Goal: Information Seeking & Learning: Learn about a topic

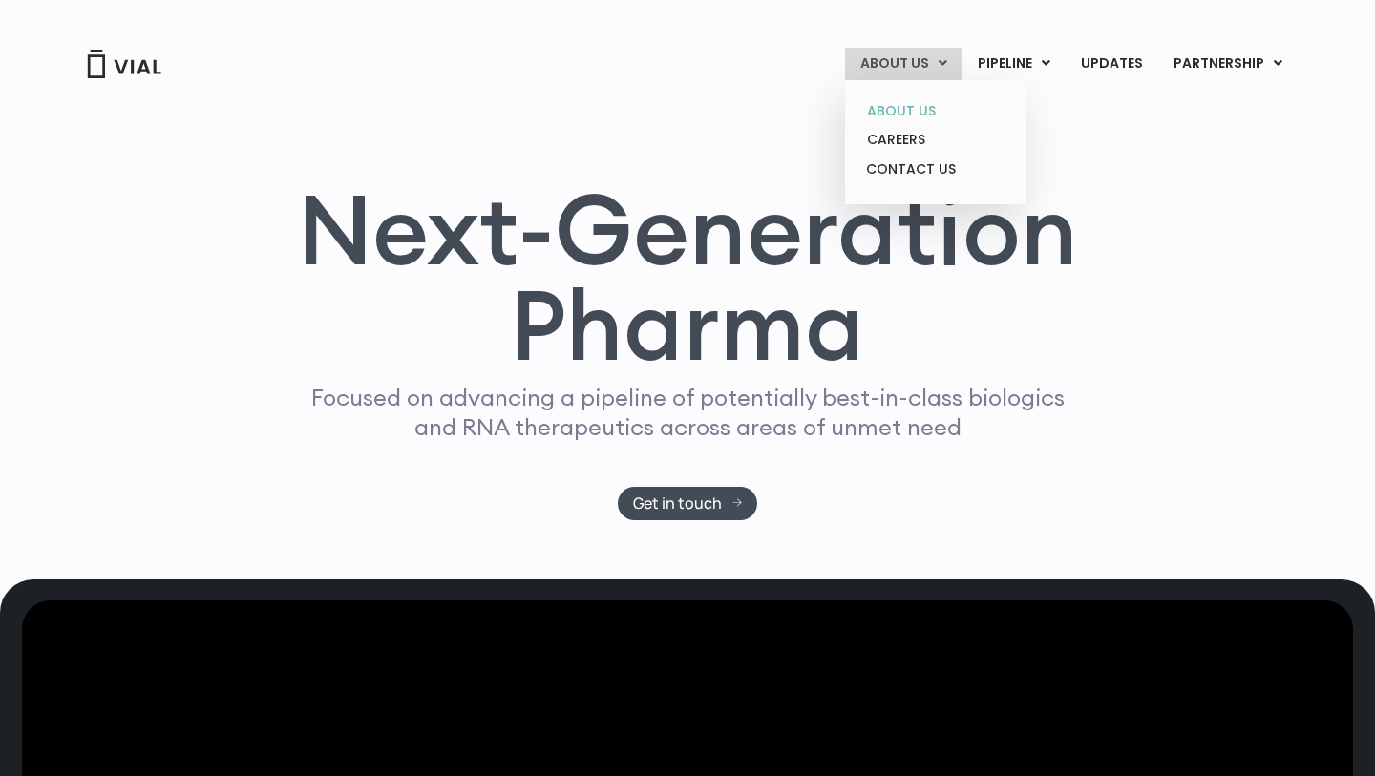
click at [928, 108] on link "ABOUT US" at bounding box center [935, 111] width 167 height 30
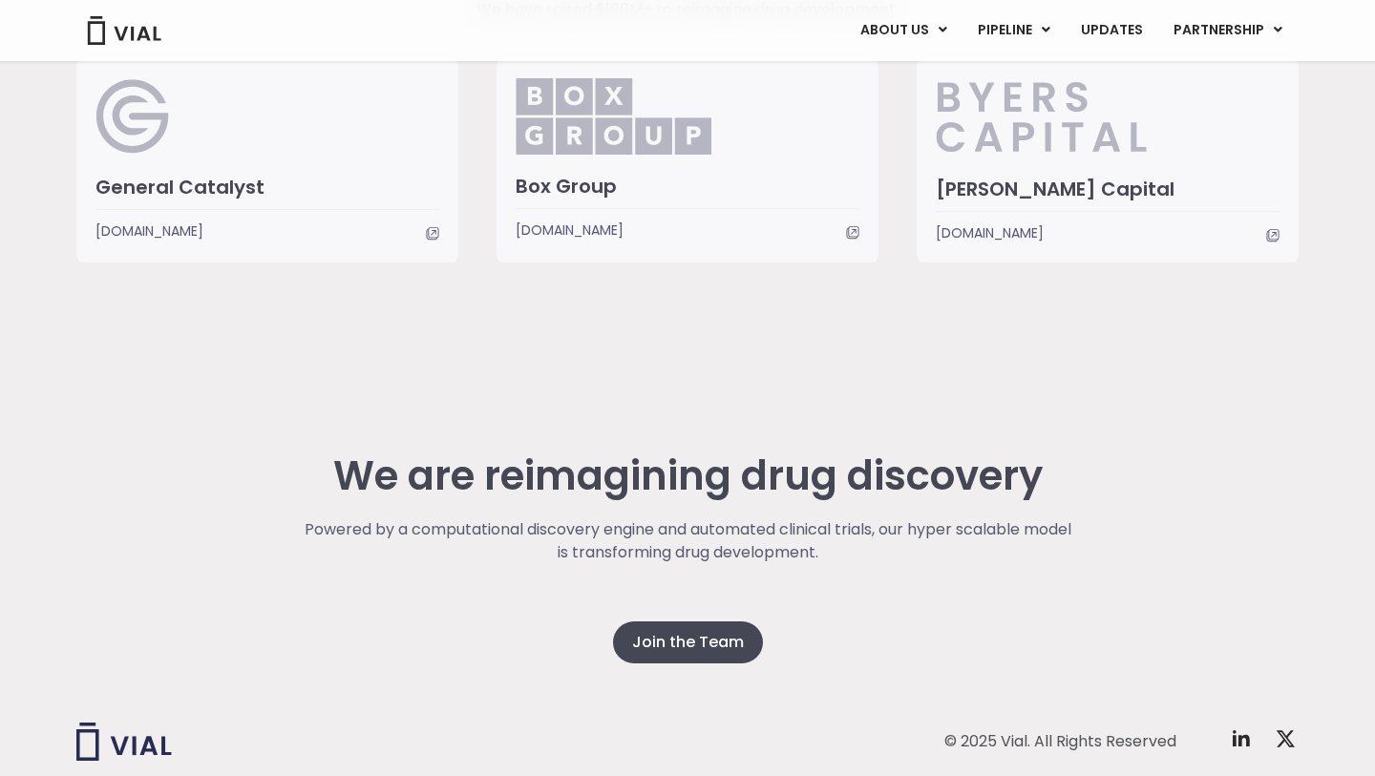
scroll to position [4657, 0]
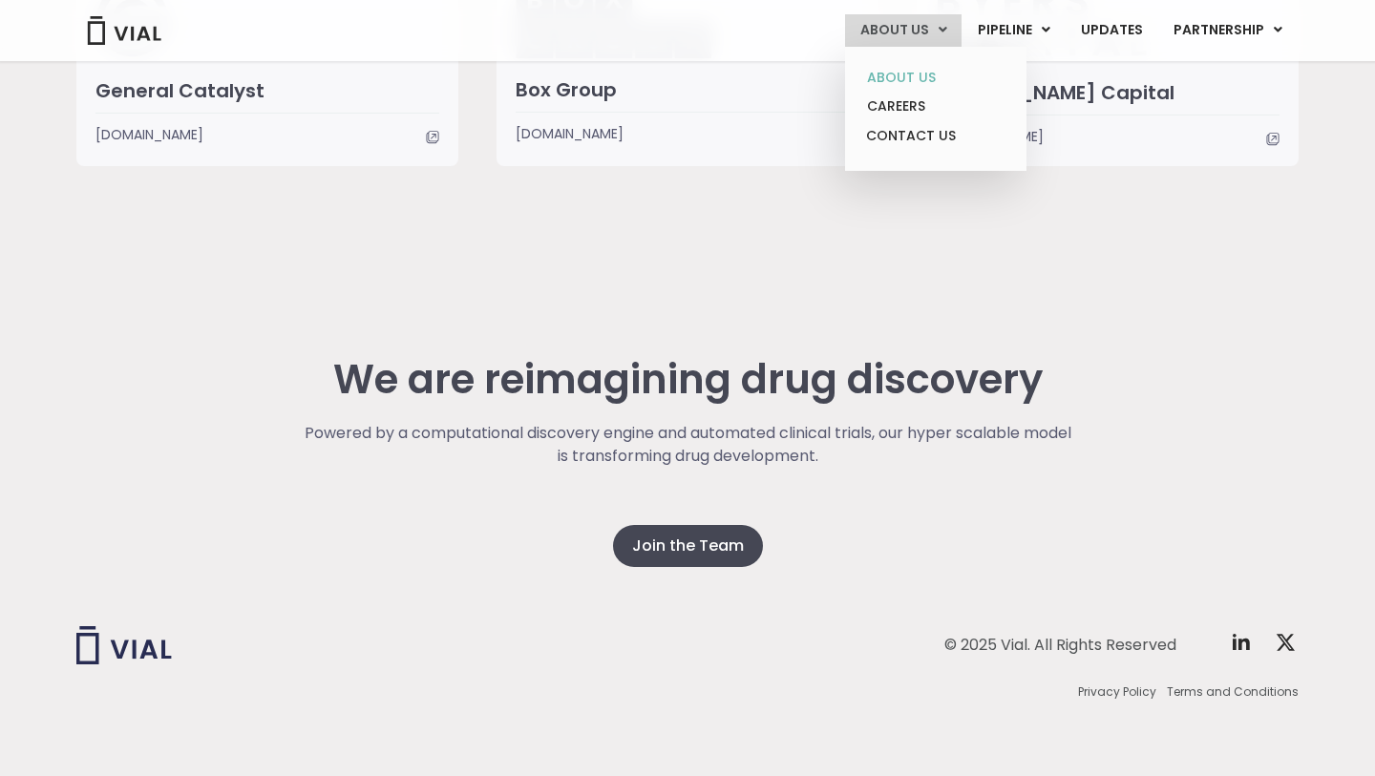
click at [930, 78] on link "ABOUT US" at bounding box center [935, 78] width 167 height 30
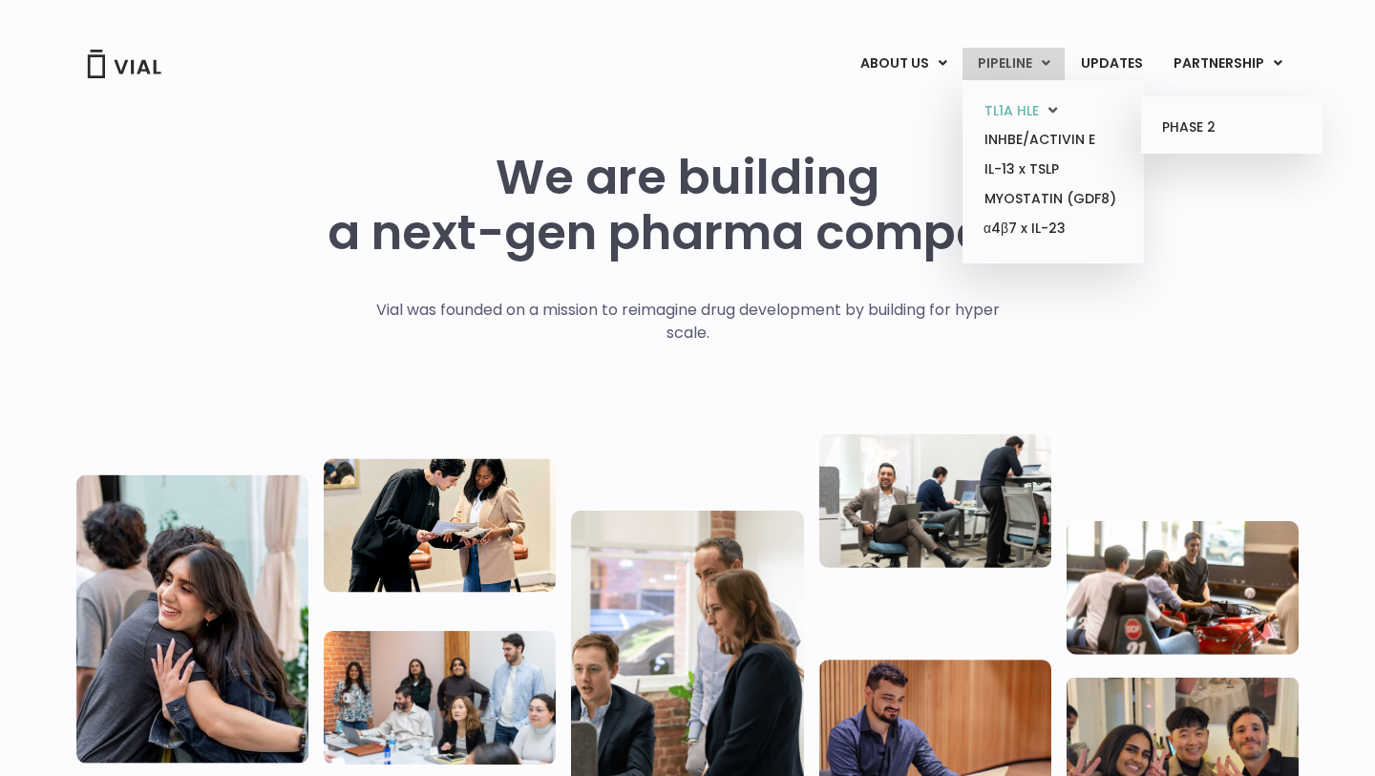
click at [1054, 107] on icon at bounding box center [1053, 110] width 9 height 14
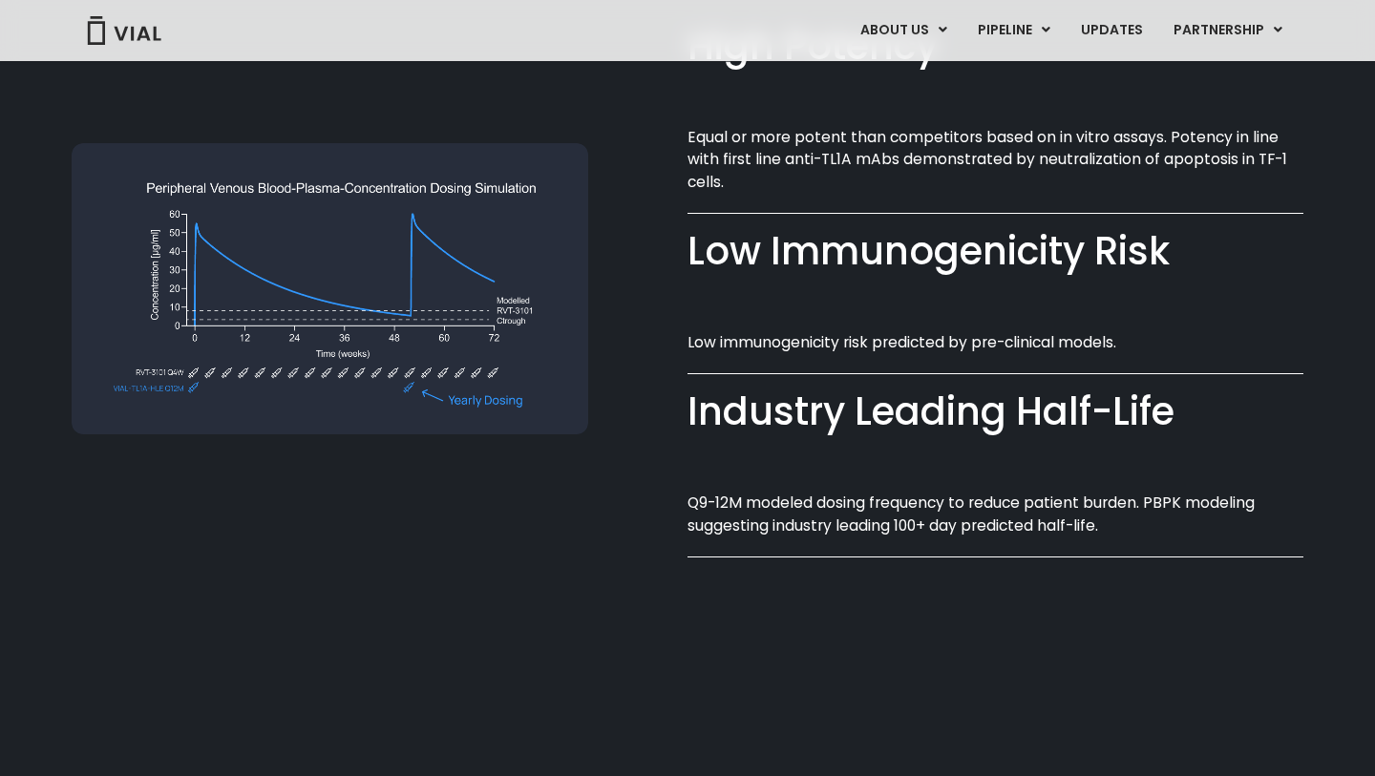
scroll to position [1503, 0]
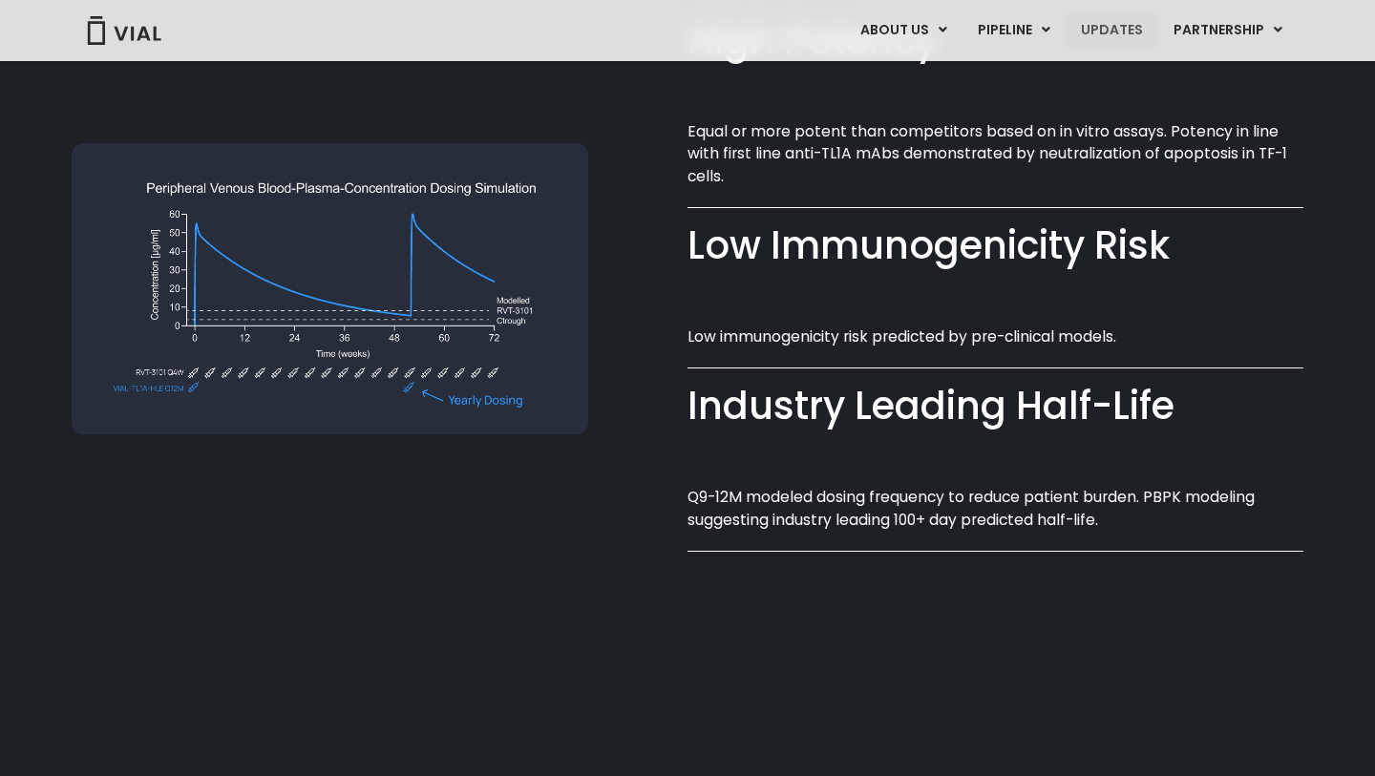
click at [1114, 25] on link "UPDATES" at bounding box center [1112, 30] width 92 height 32
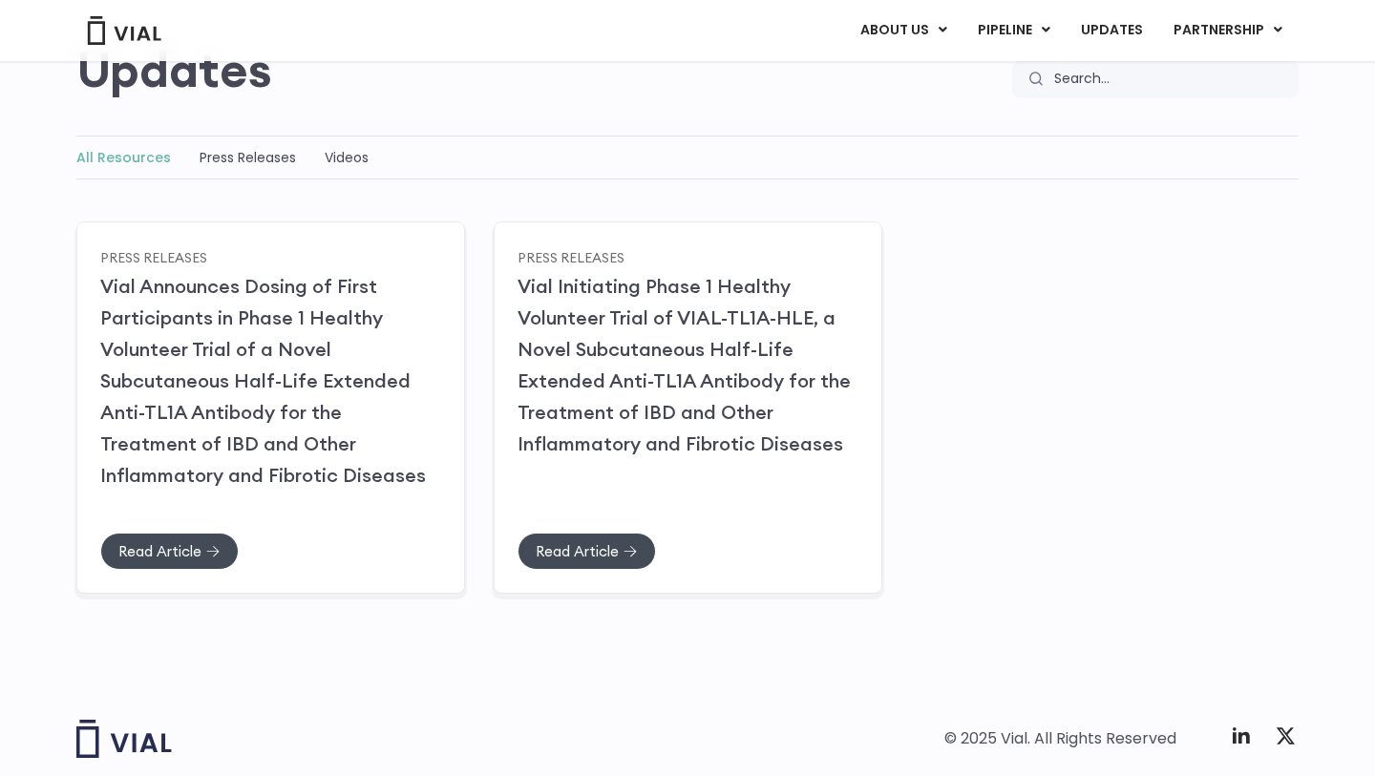
scroll to position [285, 0]
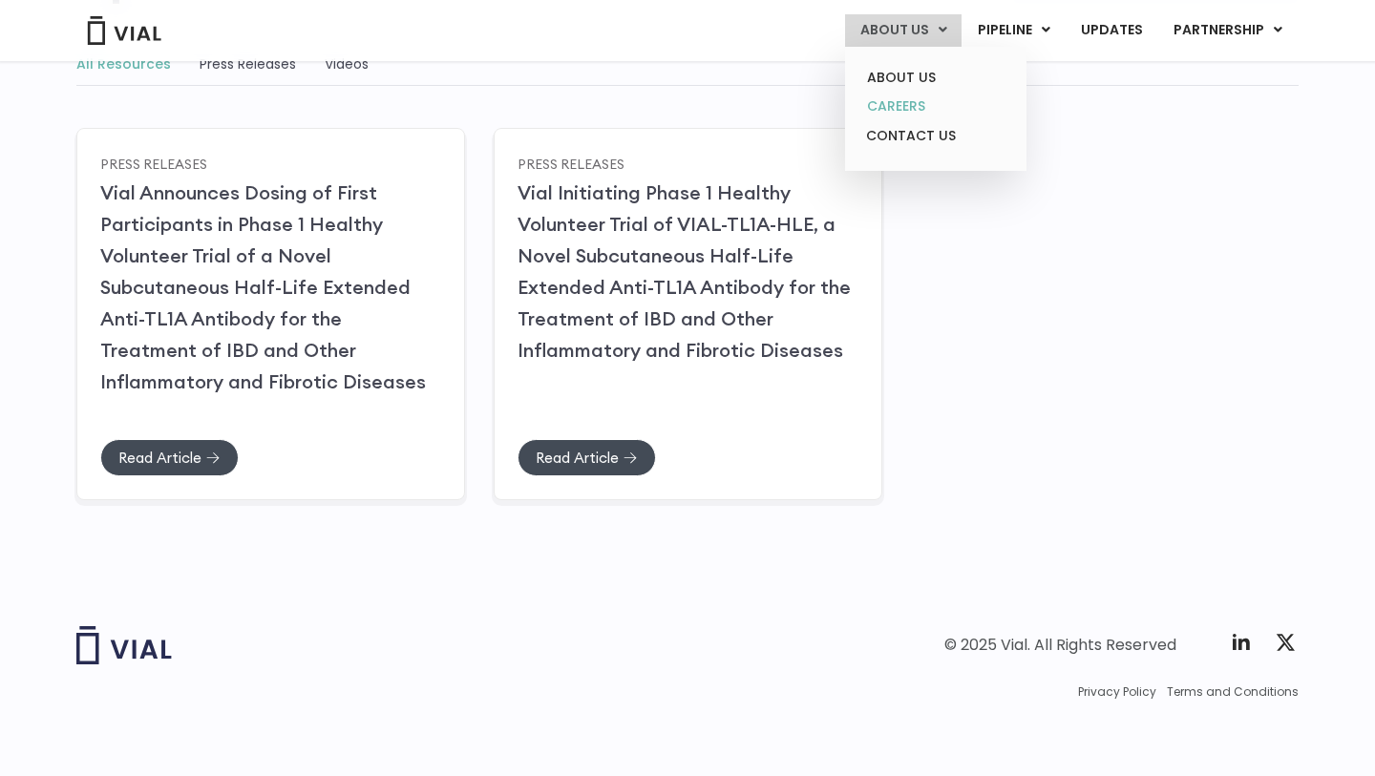
click at [928, 107] on link "CAREERS" at bounding box center [935, 107] width 167 height 30
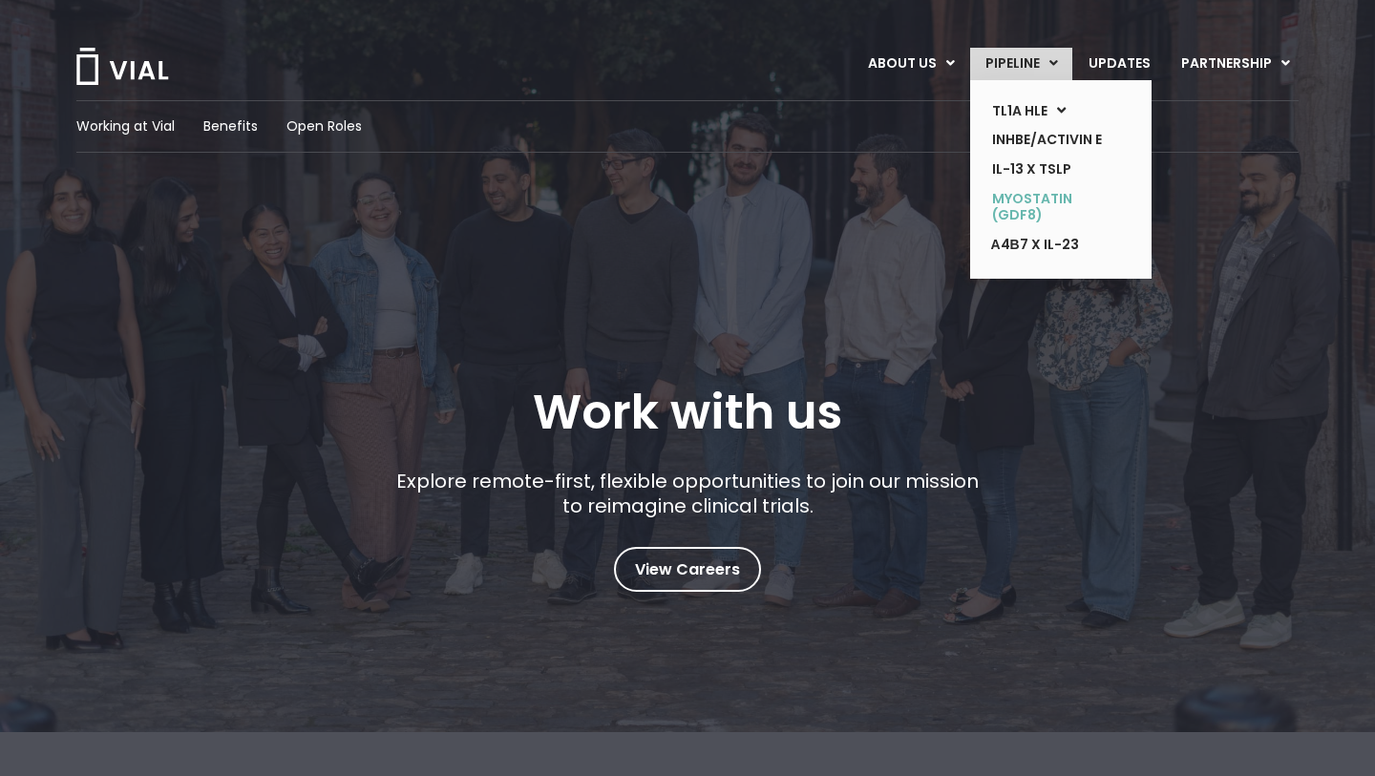
click at [1044, 229] on link "MYOSTATIN (GDF8)" at bounding box center [1046, 207] width 139 height 46
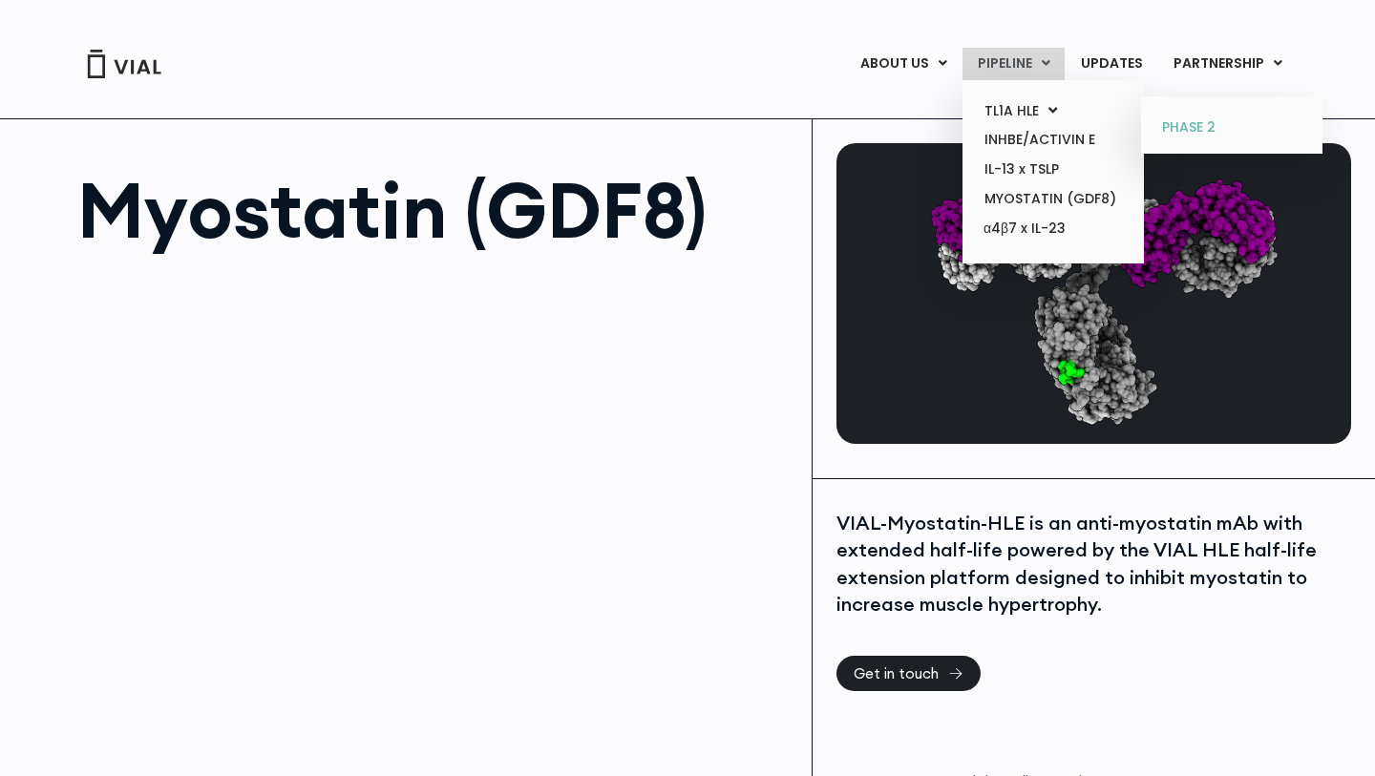
click at [1195, 123] on link "PHASE 2" at bounding box center [1231, 128] width 167 height 31
